Goal: Task Accomplishment & Management: Use online tool/utility

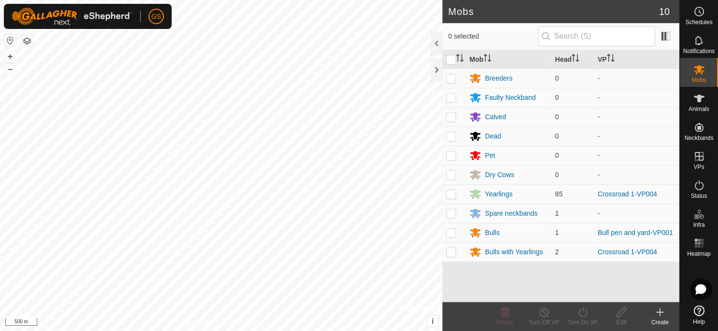
click at [699, 16] on icon at bounding box center [699, 12] width 12 height 12
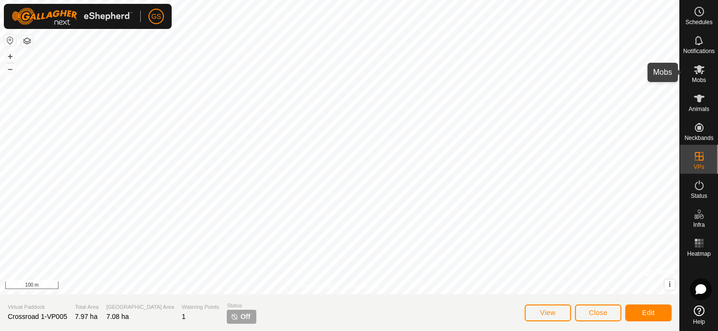
click at [694, 72] on icon at bounding box center [698, 69] width 11 height 9
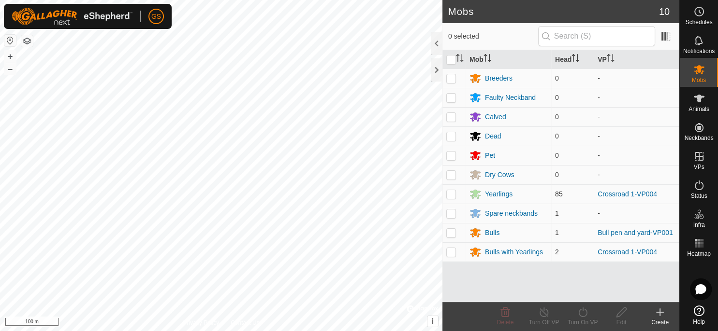
click at [453, 195] on p-checkbox at bounding box center [451, 194] width 10 height 8
checkbox input "true"
click at [542, 318] on icon at bounding box center [544, 313] width 12 height 12
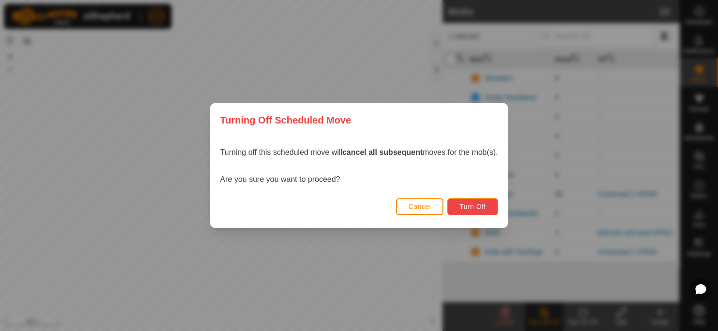
click at [489, 204] on button "Turn Off" at bounding box center [472, 207] width 51 height 17
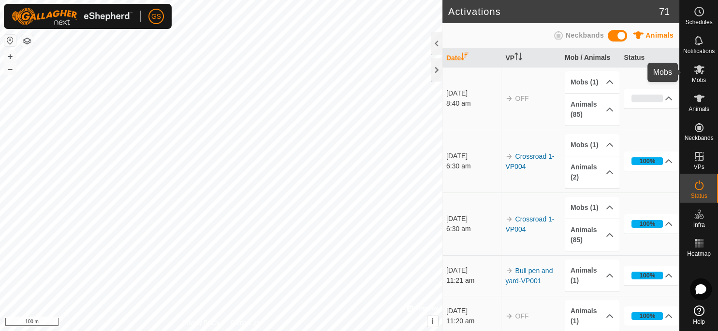
click at [701, 75] on es-mob-svg-icon at bounding box center [698, 69] width 17 height 15
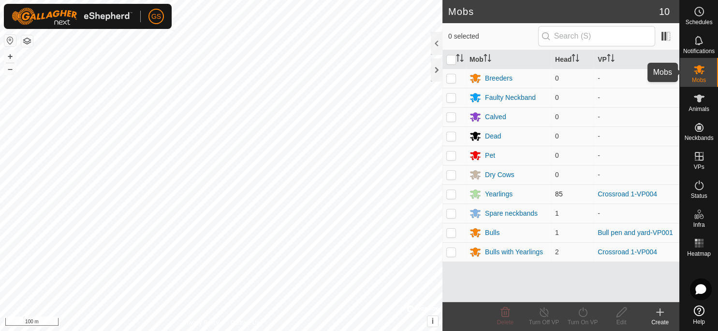
click at [451, 196] on p-checkbox at bounding box center [451, 194] width 10 height 8
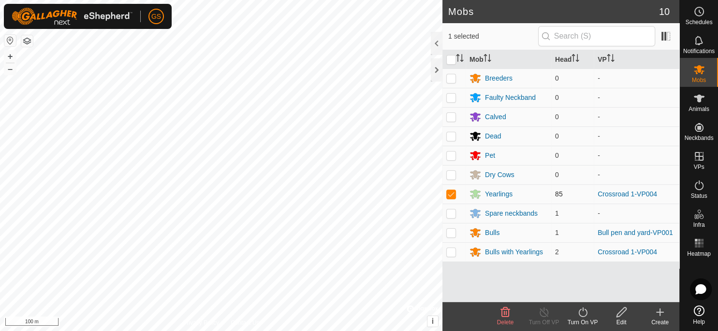
checkbox input "true"
click at [582, 315] on icon at bounding box center [582, 313] width 12 height 12
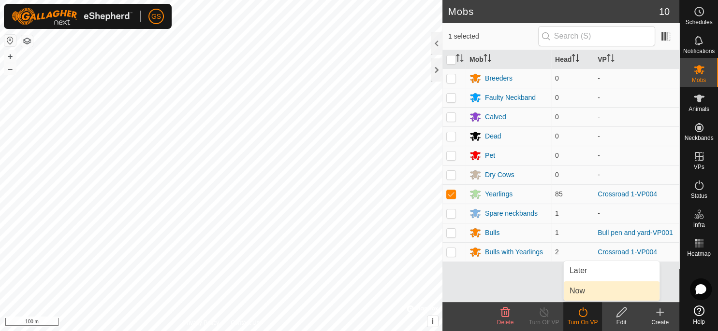
click at [575, 291] on span "Now" at bounding box center [576, 292] width 15 height 12
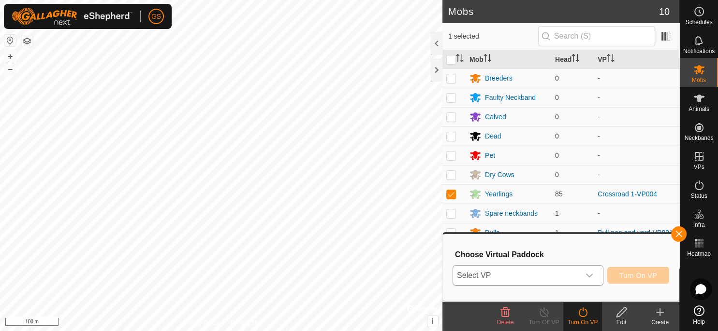
click at [588, 278] on icon "dropdown trigger" at bounding box center [589, 276] width 8 height 8
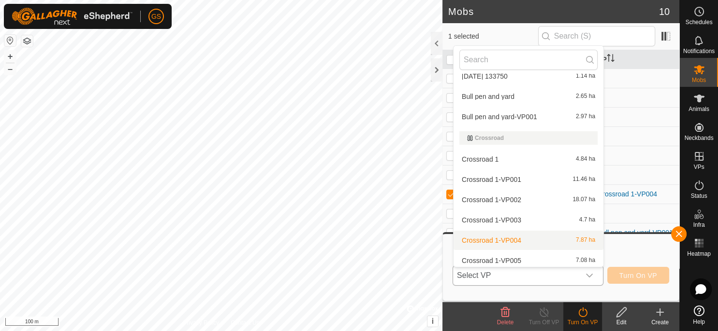
scroll to position [33, 0]
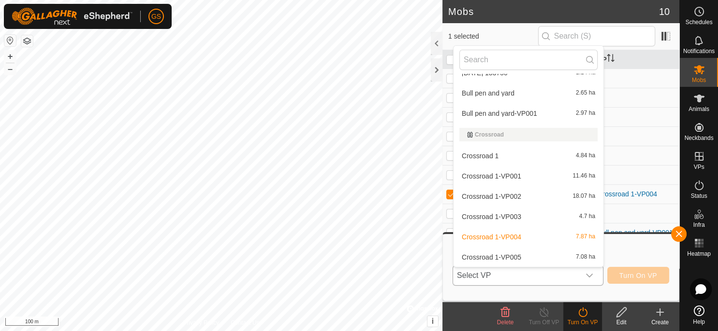
click at [523, 255] on li "Crossroad 1-VP005 7.08 ha" at bounding box center [528, 257] width 150 height 19
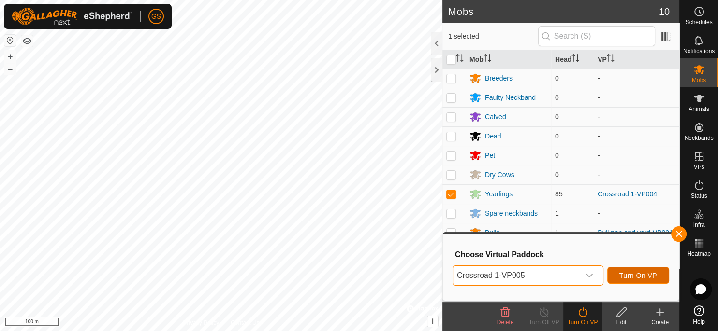
click at [640, 277] on span "Turn On VP" at bounding box center [638, 276] width 38 height 8
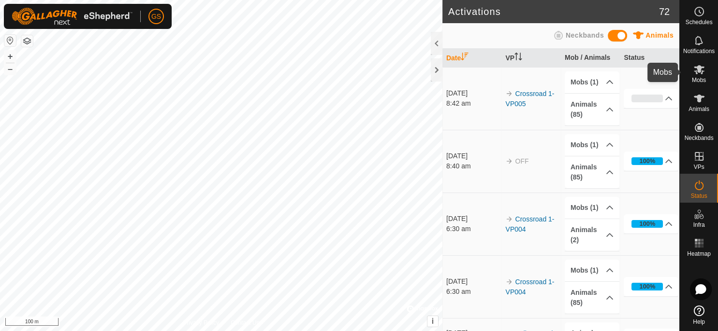
click at [701, 75] on es-mob-svg-icon at bounding box center [698, 69] width 17 height 15
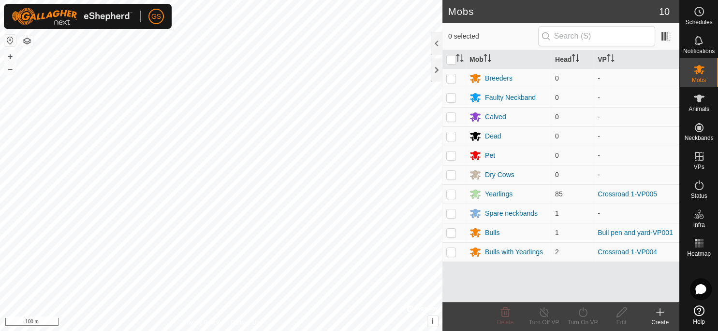
click at [451, 254] on p-checkbox at bounding box center [451, 252] width 10 height 8
checkbox input "true"
click at [548, 319] on div "Turn Off VP" at bounding box center [543, 322] width 39 height 9
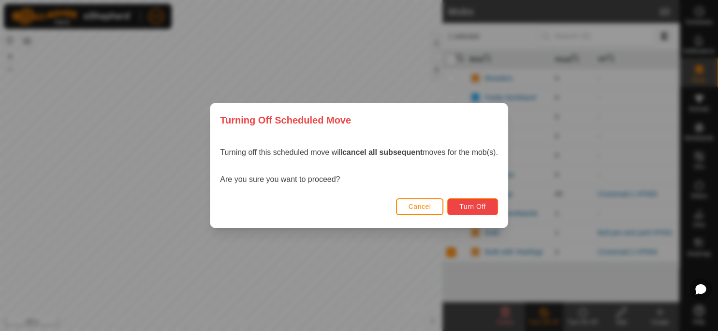
click at [481, 209] on span "Turn Off" at bounding box center [472, 207] width 27 height 8
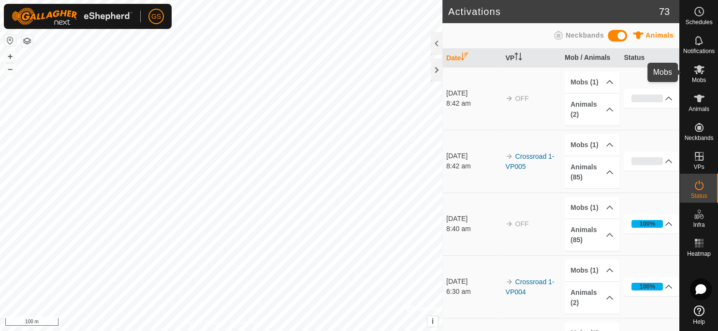
click at [701, 71] on icon at bounding box center [699, 70] width 12 height 12
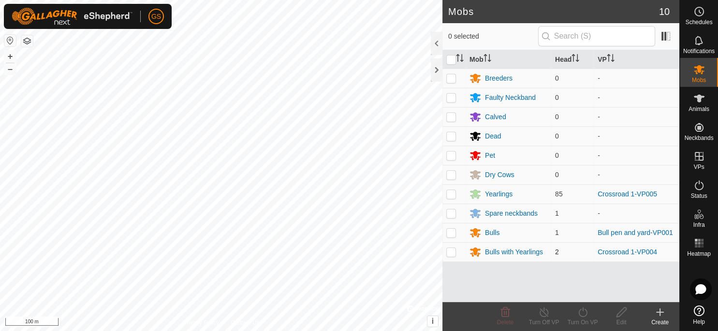
click at [450, 253] on p-checkbox at bounding box center [451, 252] width 10 height 8
checkbox input "true"
click at [587, 318] on icon at bounding box center [582, 313] width 12 height 12
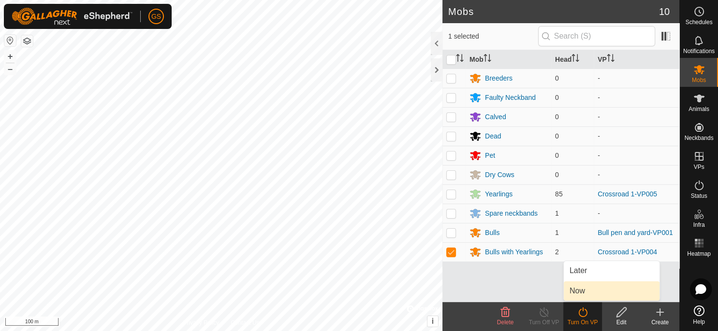
click at [588, 288] on link "Now" at bounding box center [611, 291] width 96 height 19
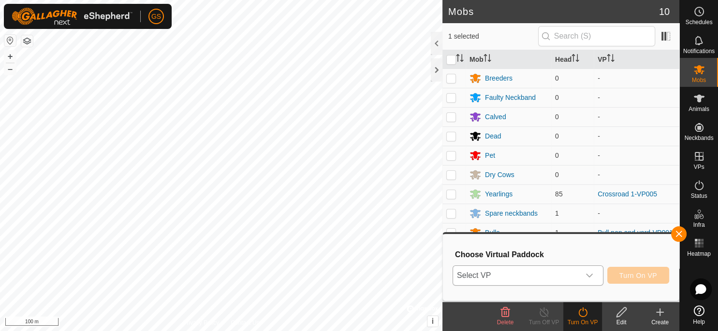
click at [592, 278] on icon "dropdown trigger" at bounding box center [589, 276] width 8 height 8
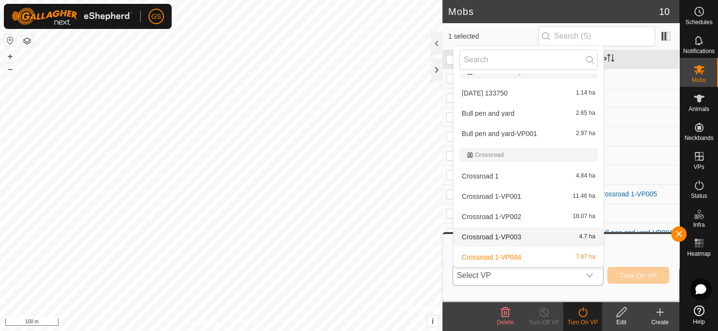
scroll to position [33, 0]
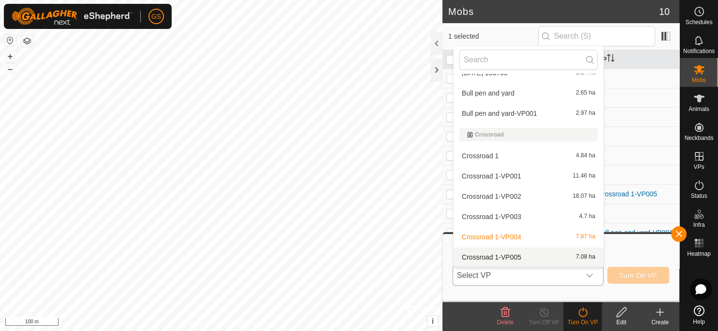
click at [523, 259] on div "Crossroad 1-VP005 7.08 ha" at bounding box center [528, 258] width 138 height 12
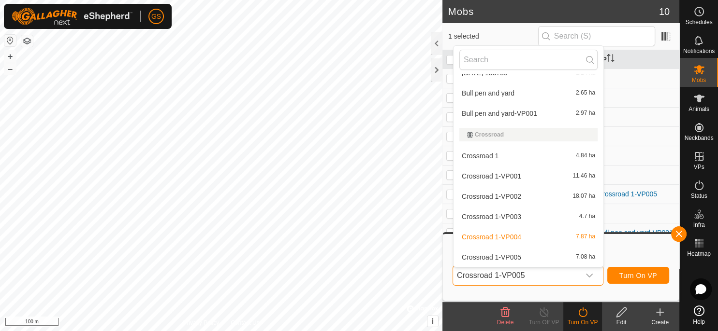
scroll to position [0, 0]
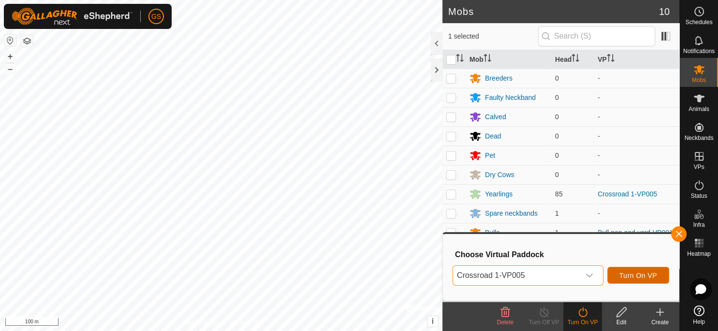
click at [634, 277] on span "Turn On VP" at bounding box center [638, 276] width 38 height 8
